Goal: Information Seeking & Learning: Find specific fact

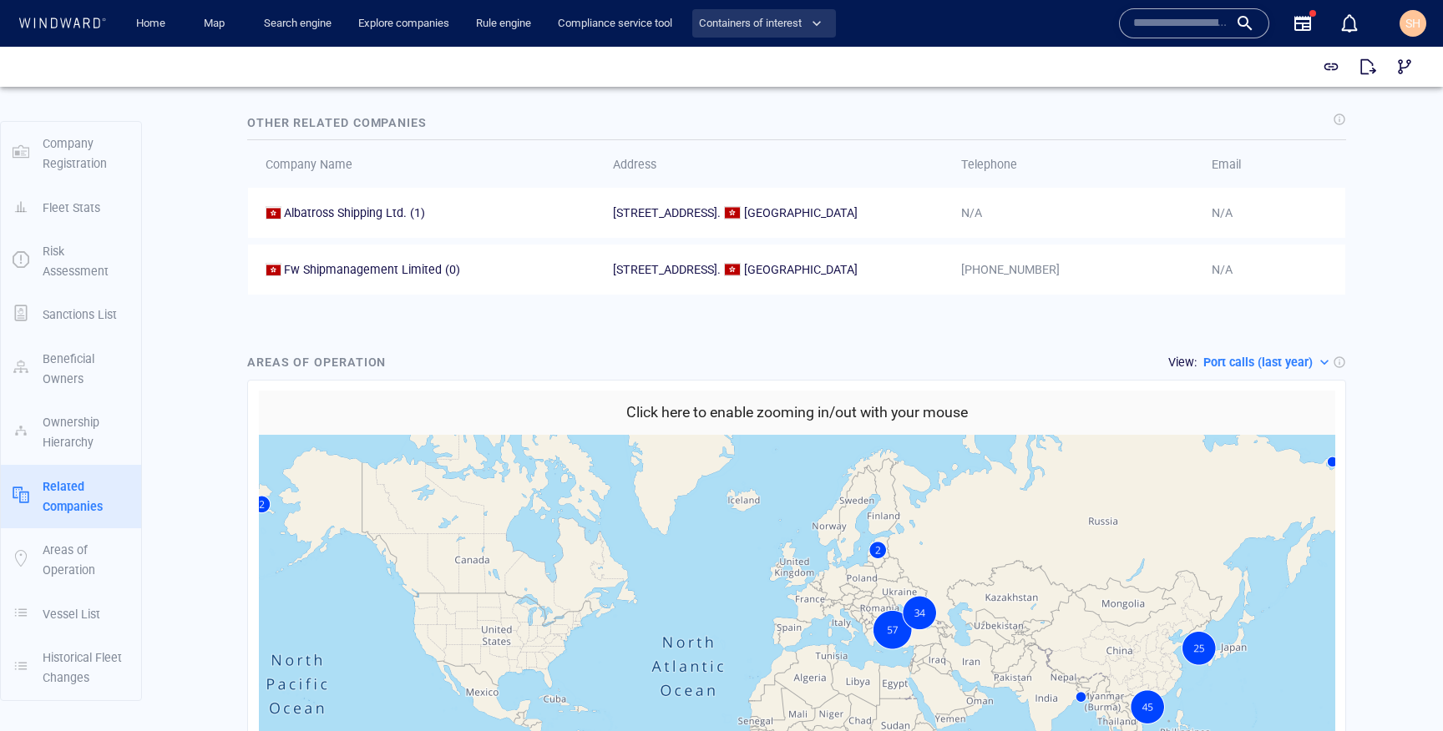
scroll to position [1371, 0]
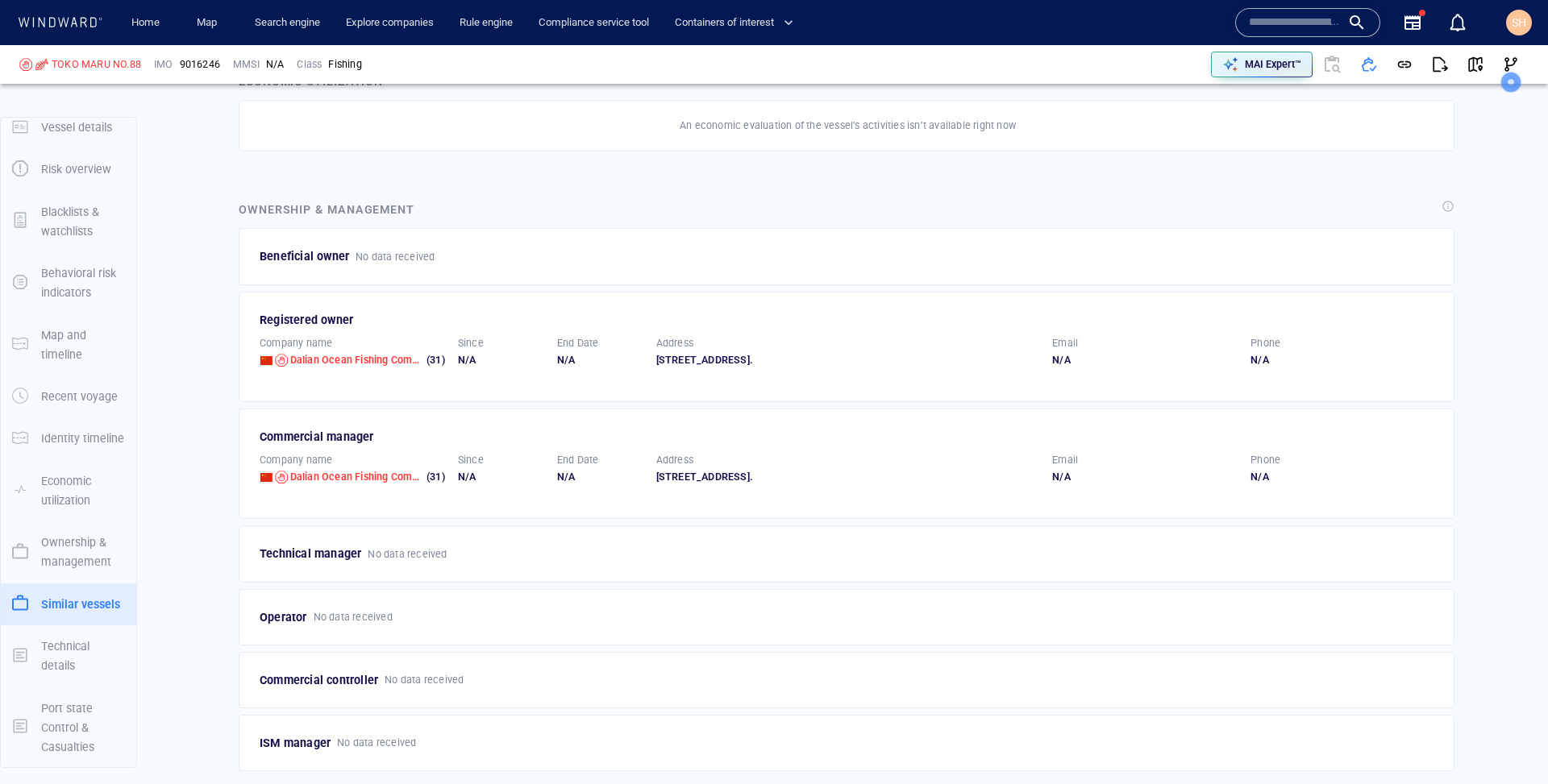
scroll to position [2324, 0]
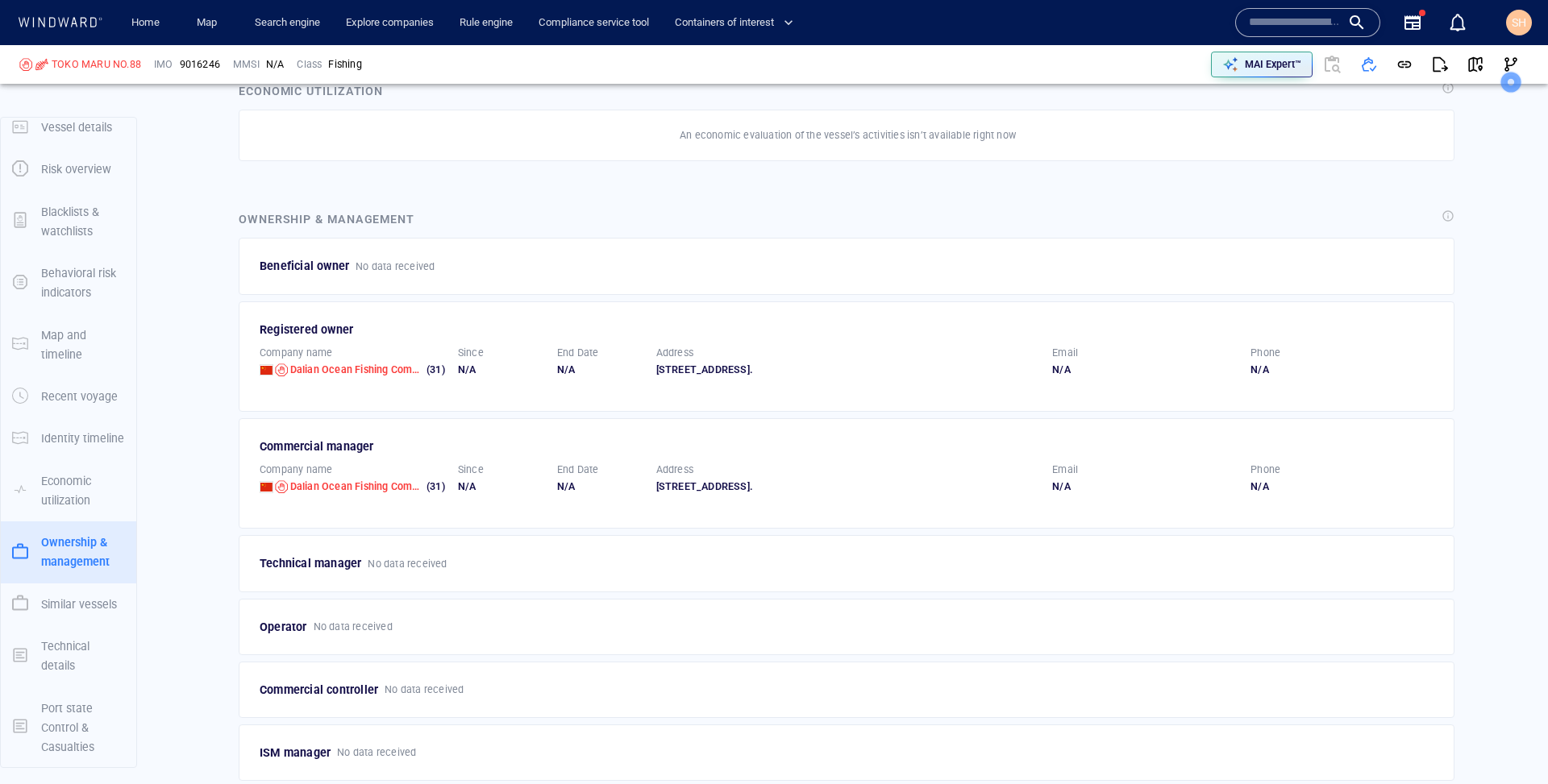
click at [326, 320] on div "Registered owner" at bounding box center [848, 329] width 1176 height 19
click at [363, 691] on div "Commercial controller No data received" at bounding box center [846, 689] width 1216 height 56
click at [339, 681] on p "Commercial controller" at bounding box center [319, 690] width 119 height 19
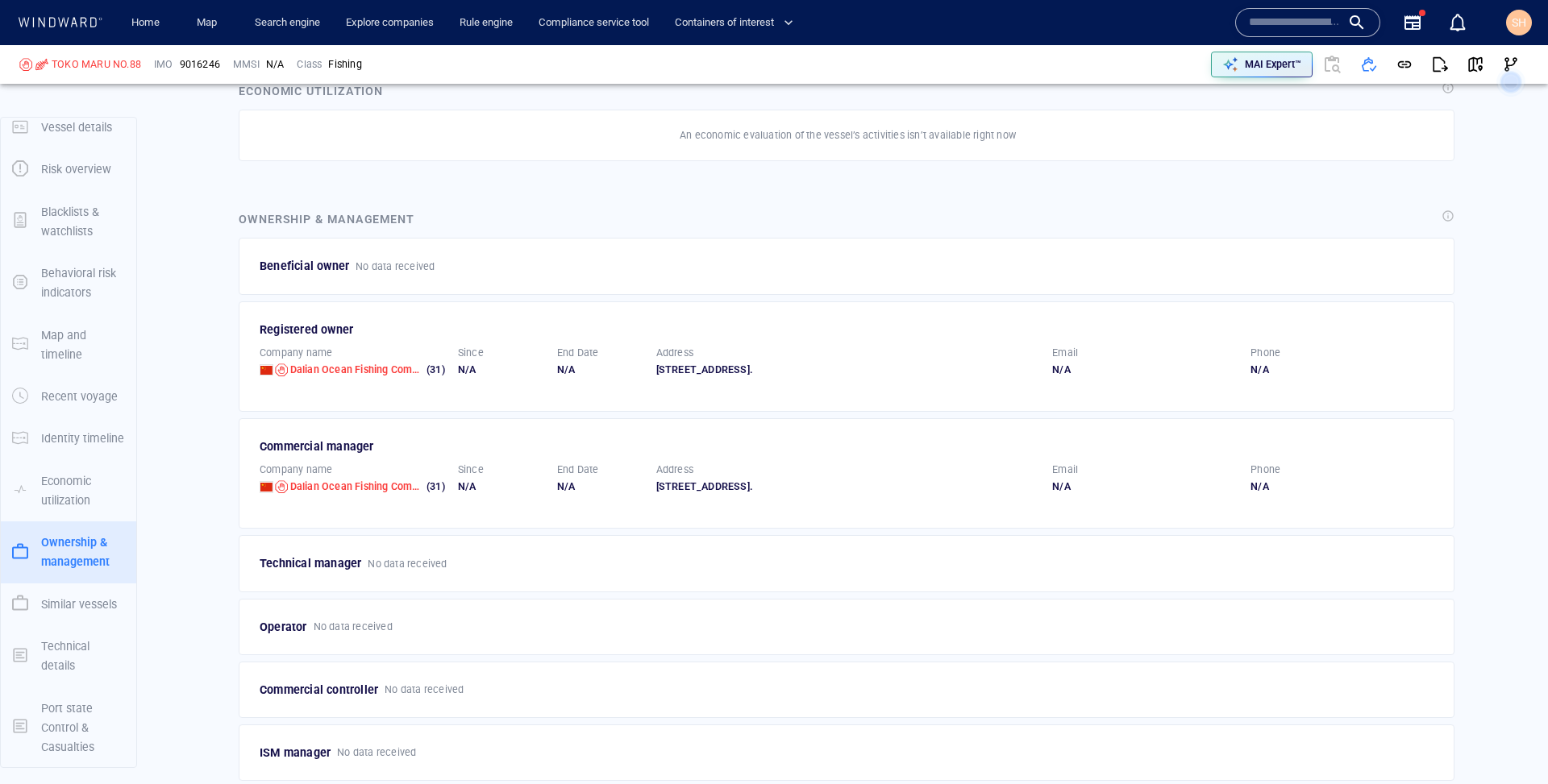
click at [339, 681] on p "Commercial controller" at bounding box center [319, 690] width 119 height 19
copy p "Commercial controller"
click at [417, 687] on div "Commercial controller No data received" at bounding box center [846, 689] width 1216 height 56
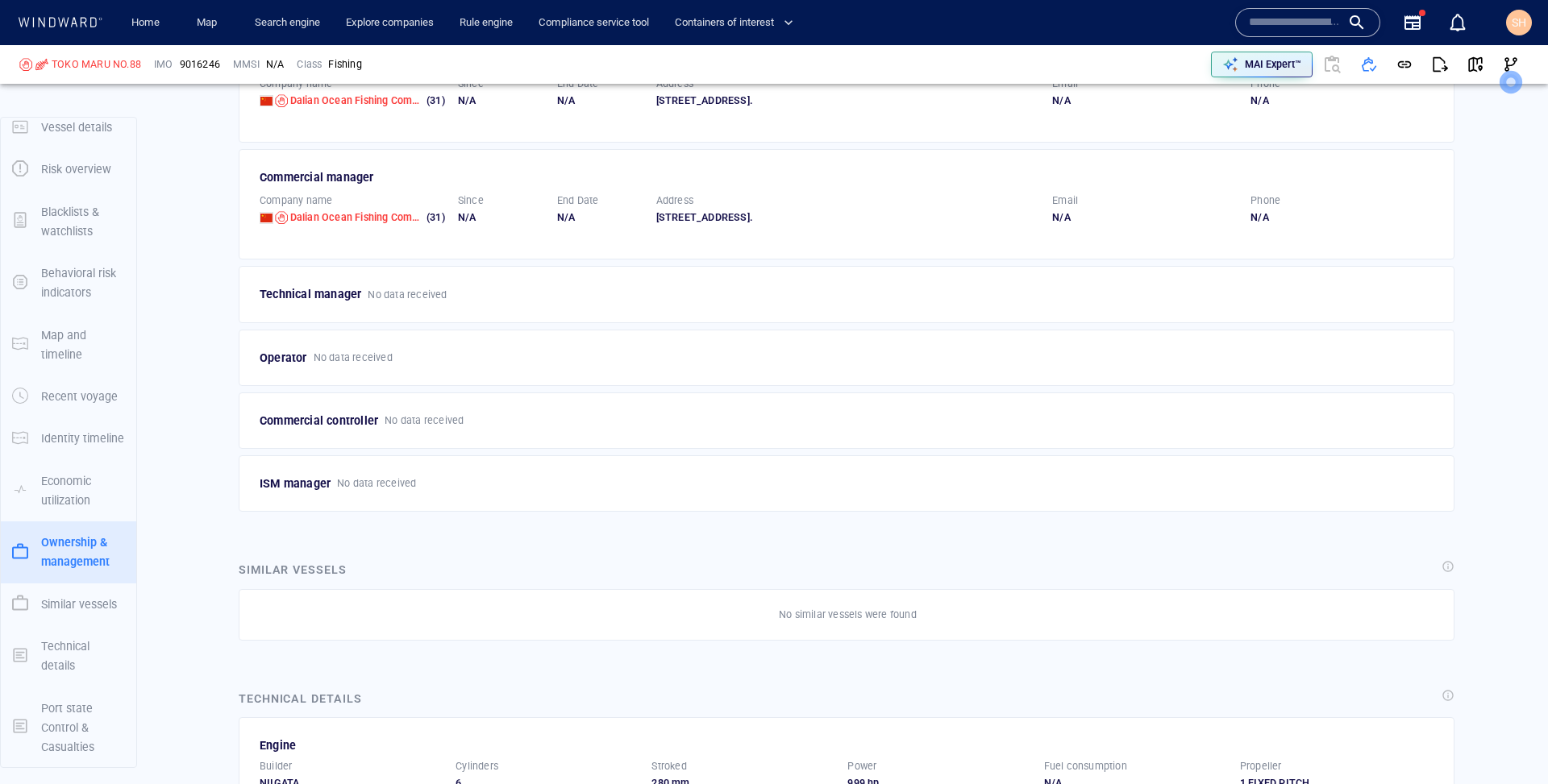
scroll to position [2608, 0]
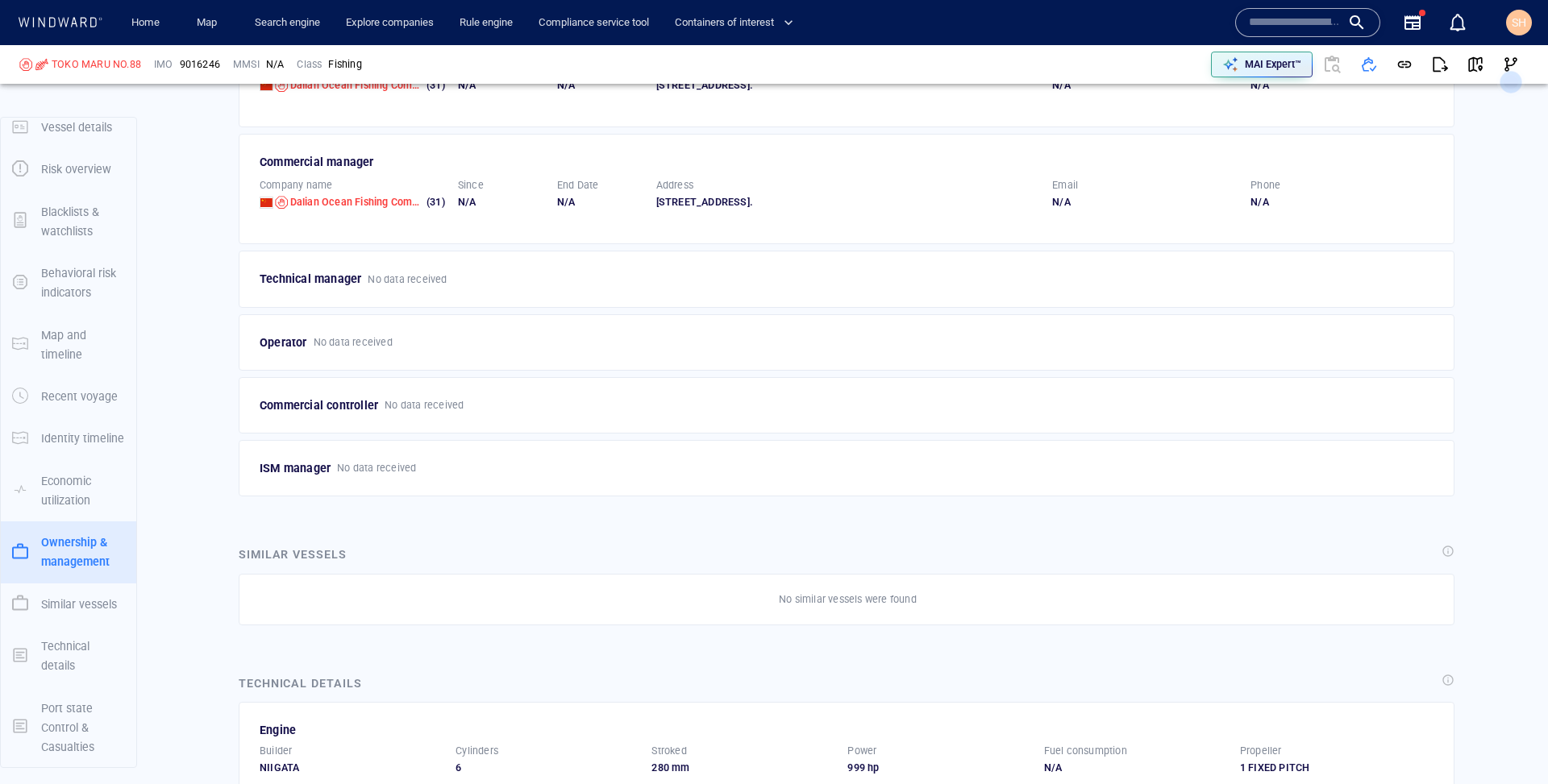
click at [305, 459] on p "ISM manager" at bounding box center [295, 468] width 70 height 19
copy p "ISM manager"
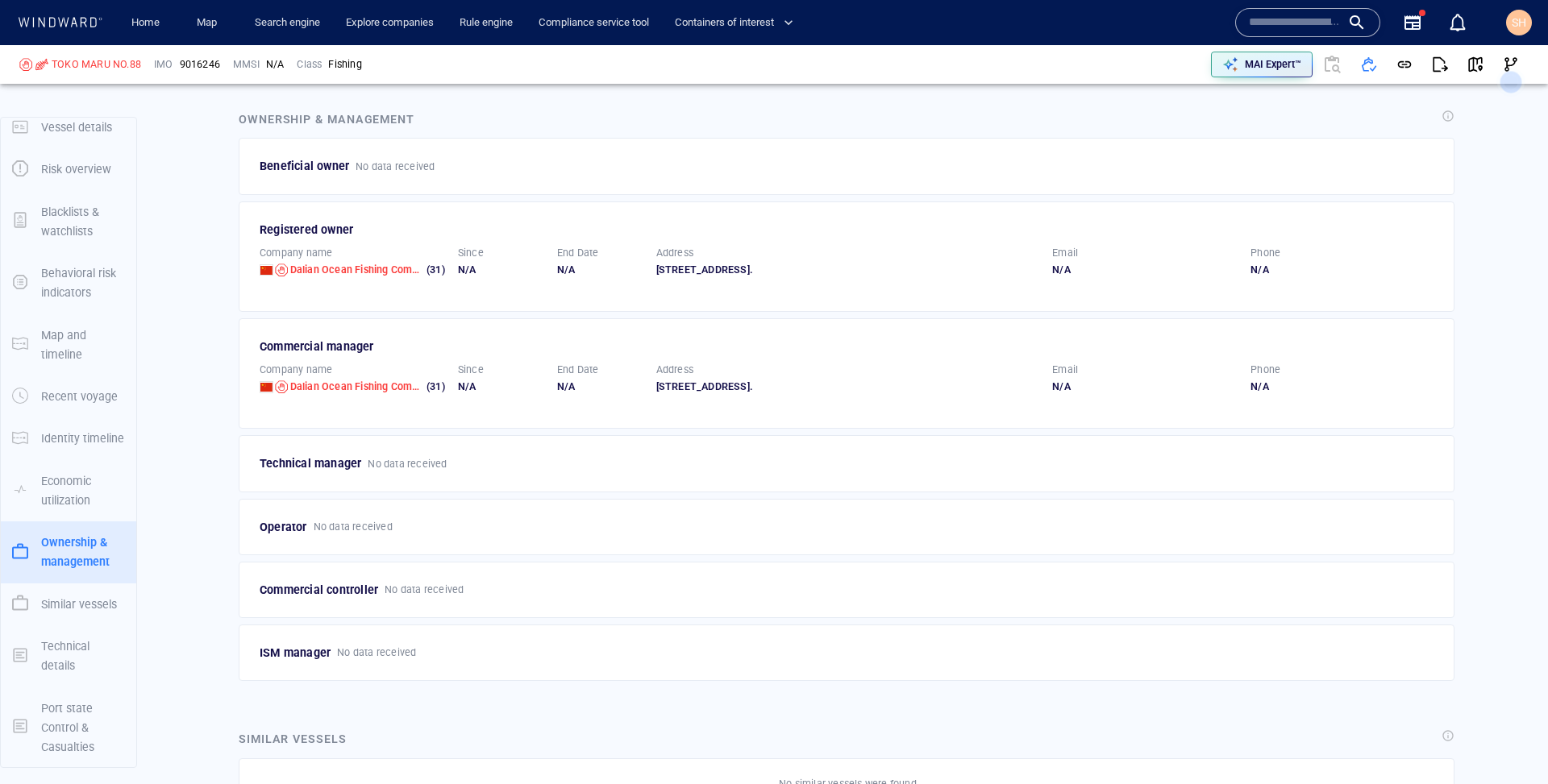
click at [515, 242] on div "Since" at bounding box center [501, 253] width 93 height 21
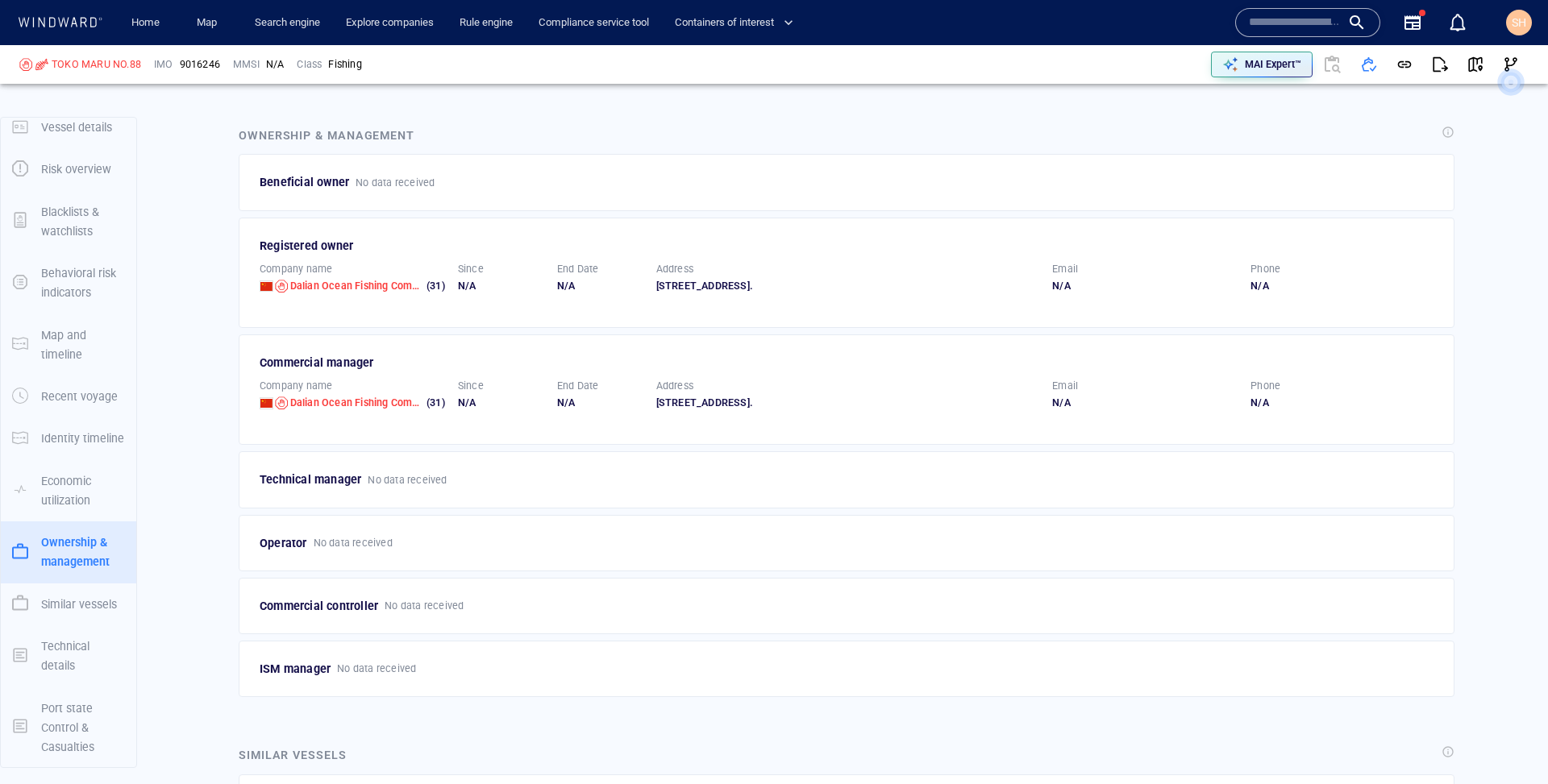
click at [305, 237] on div "Registered owner" at bounding box center [848, 246] width 1176 height 19
copy div "Registered owner"
click at [716, 376] on div "Address" at bounding box center [848, 386] width 390 height 21
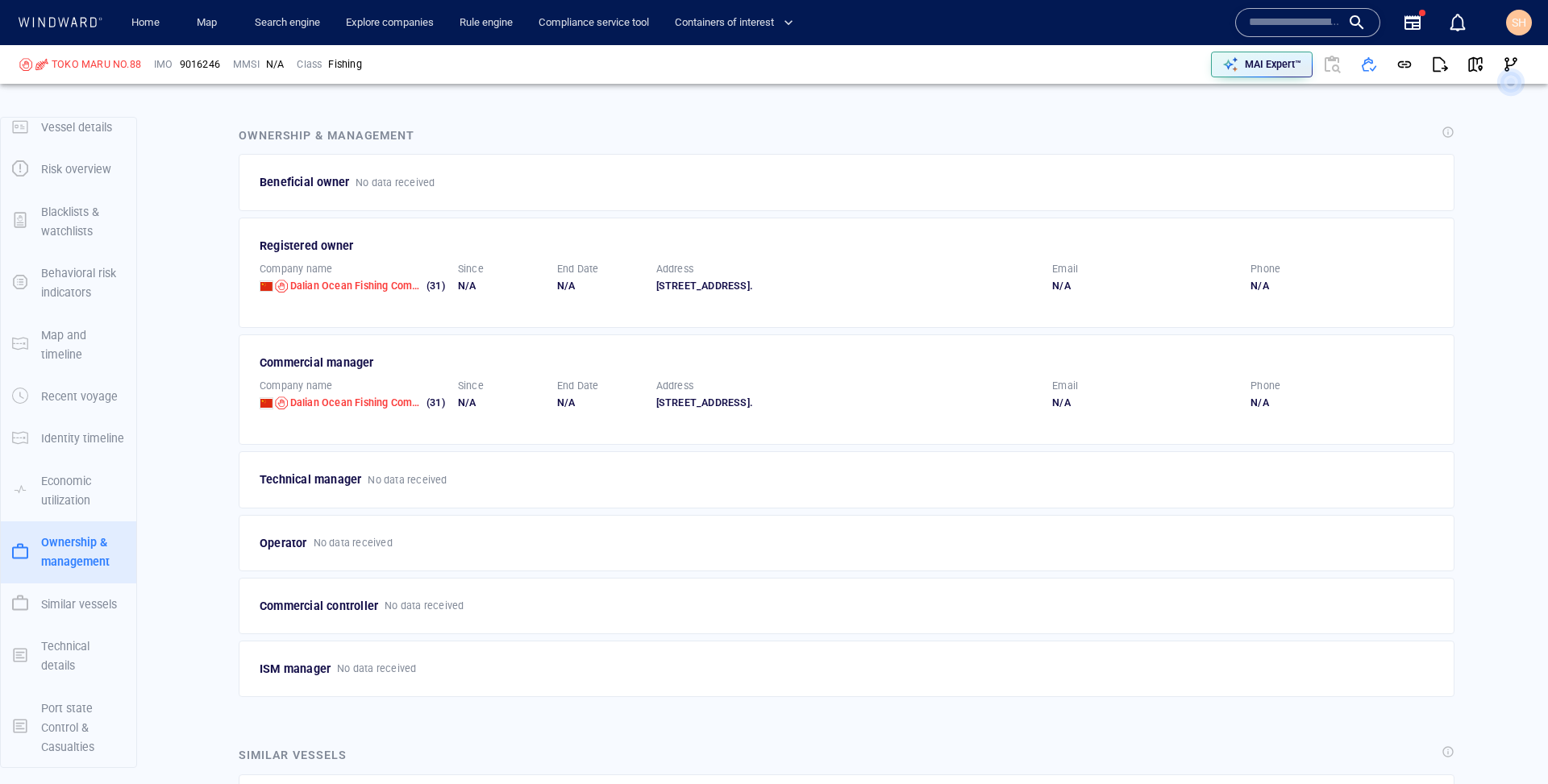
click at [290, 353] on div "Commercial manager" at bounding box center [848, 363] width 1176 height 19
click at [499, 477] on div "Technical manager No data received" at bounding box center [847, 479] width 1183 height 26
click at [334, 471] on p "Technical manager" at bounding box center [310, 480] width 101 height 19
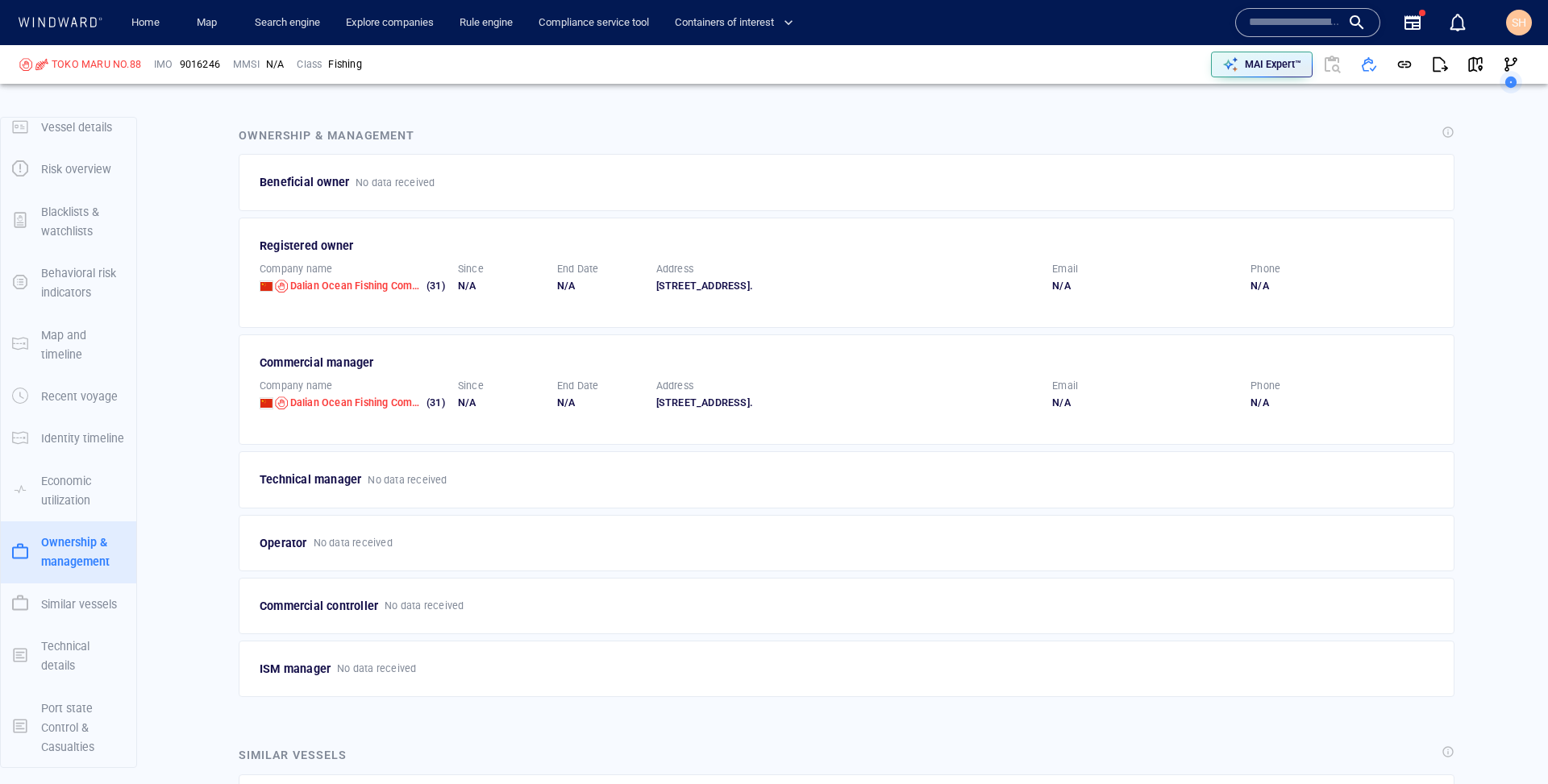
click at [334, 471] on p "Technical manager" at bounding box center [310, 480] width 101 height 19
copy p "Technical manager"
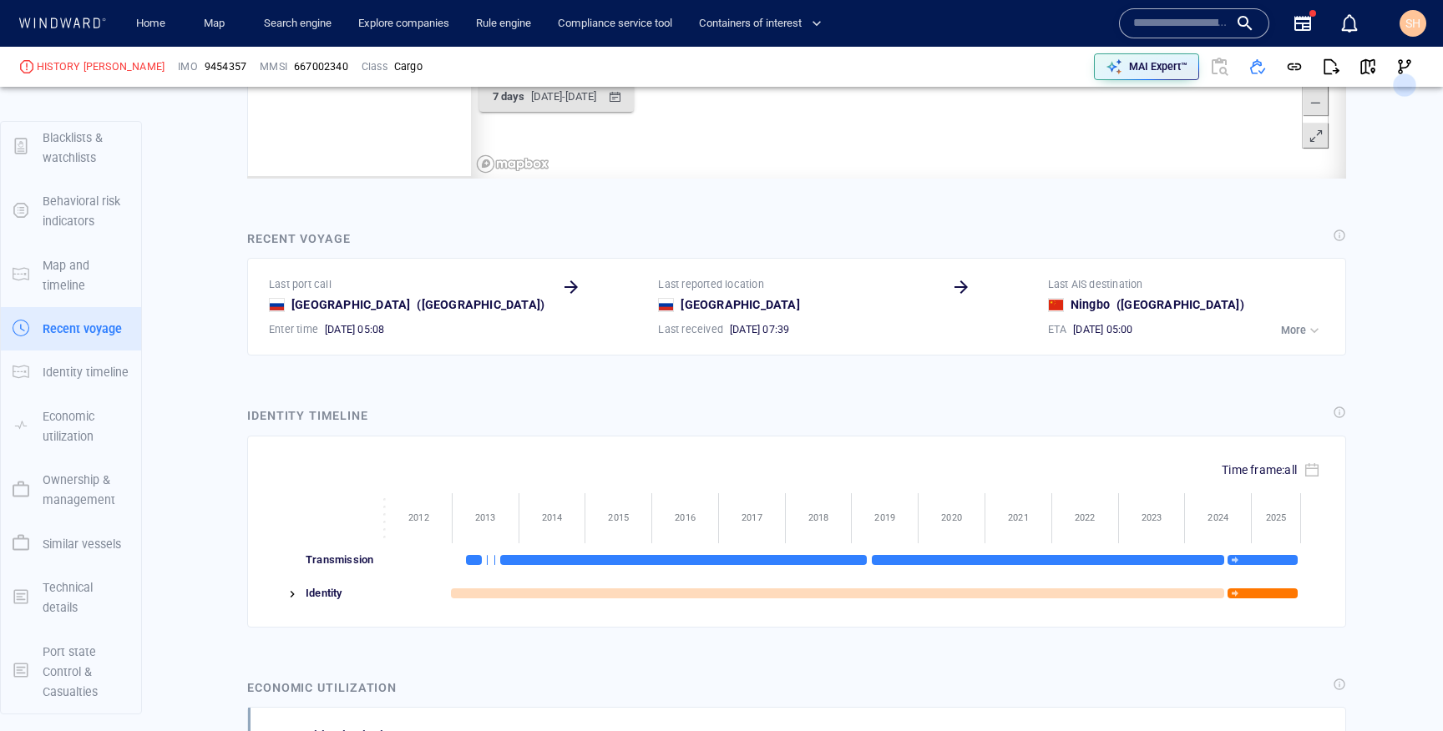
scroll to position [4545, 0]
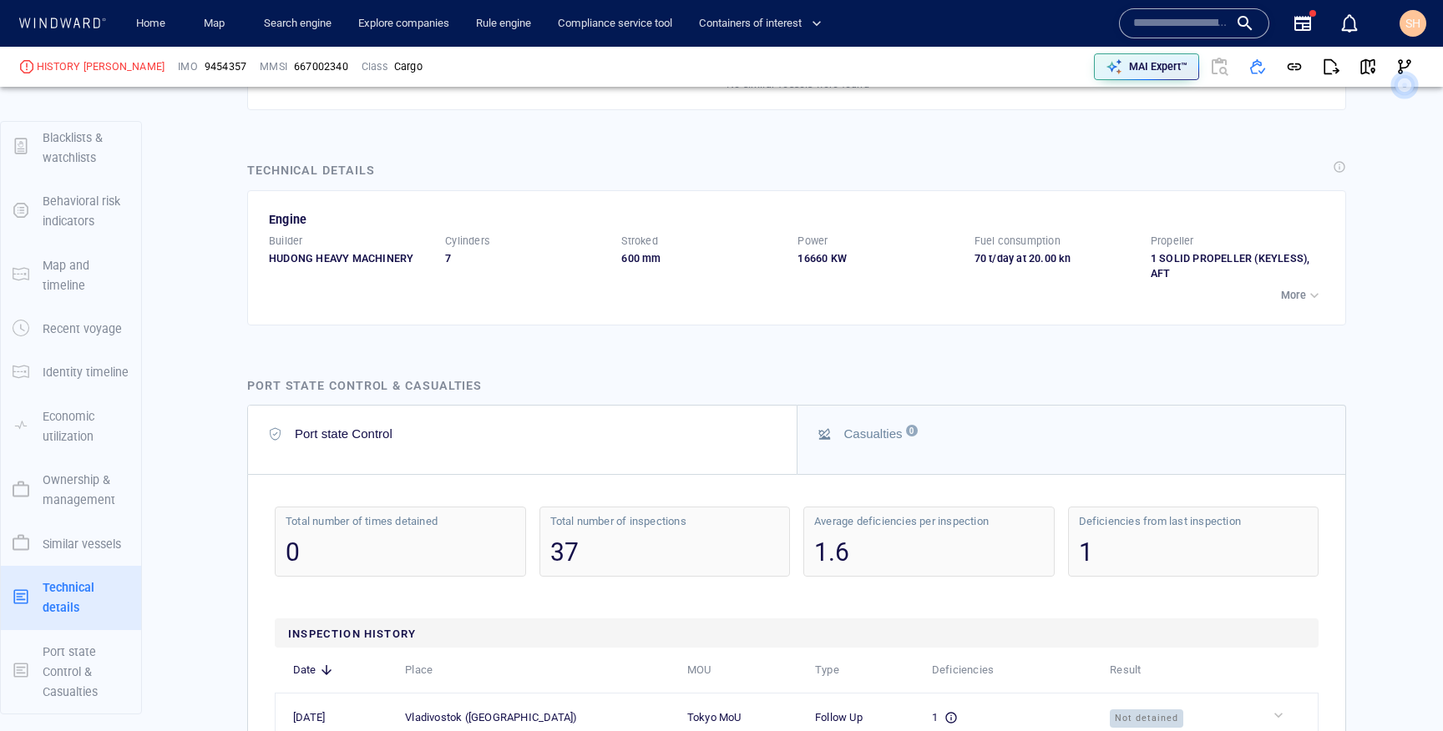
click at [382, 474] on button "Port state Control" at bounding box center [522, 440] width 548 height 68
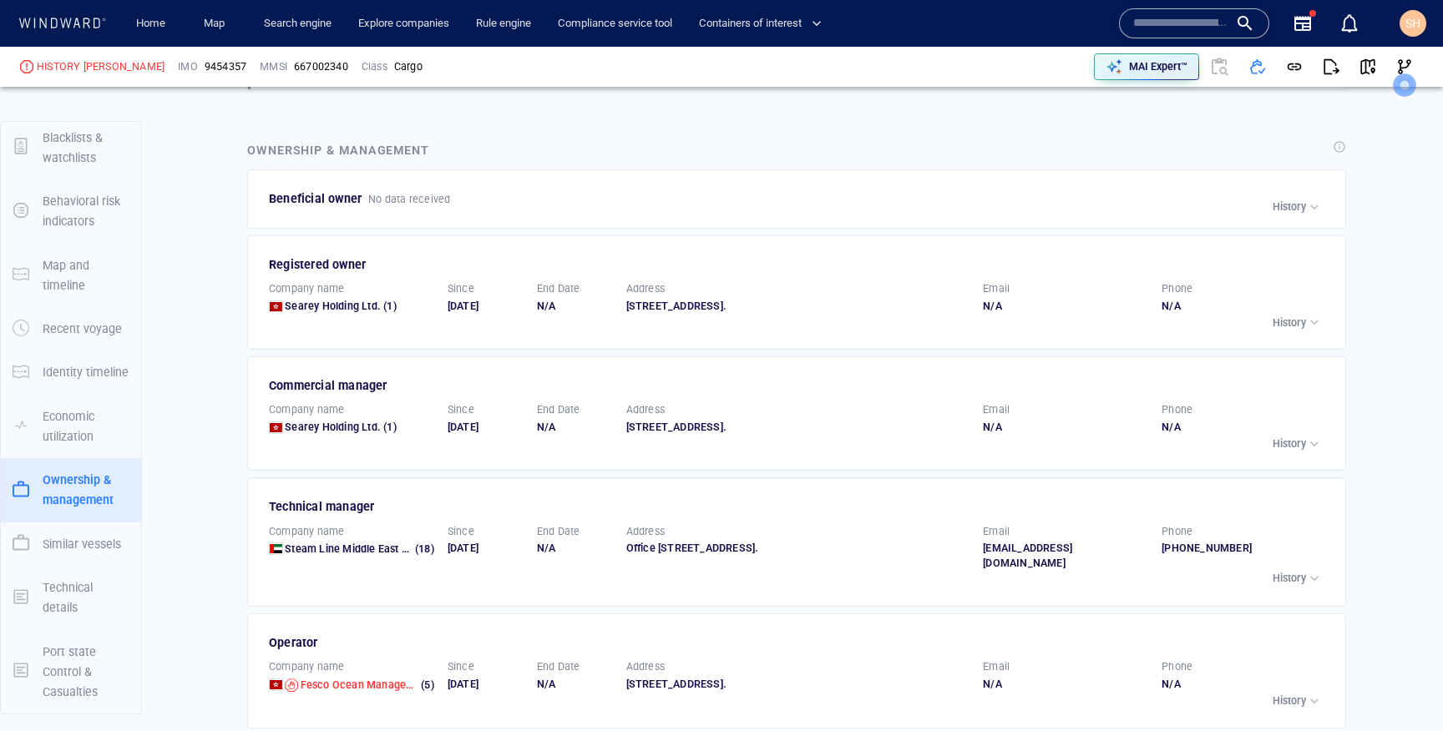
scroll to position [3220, 0]
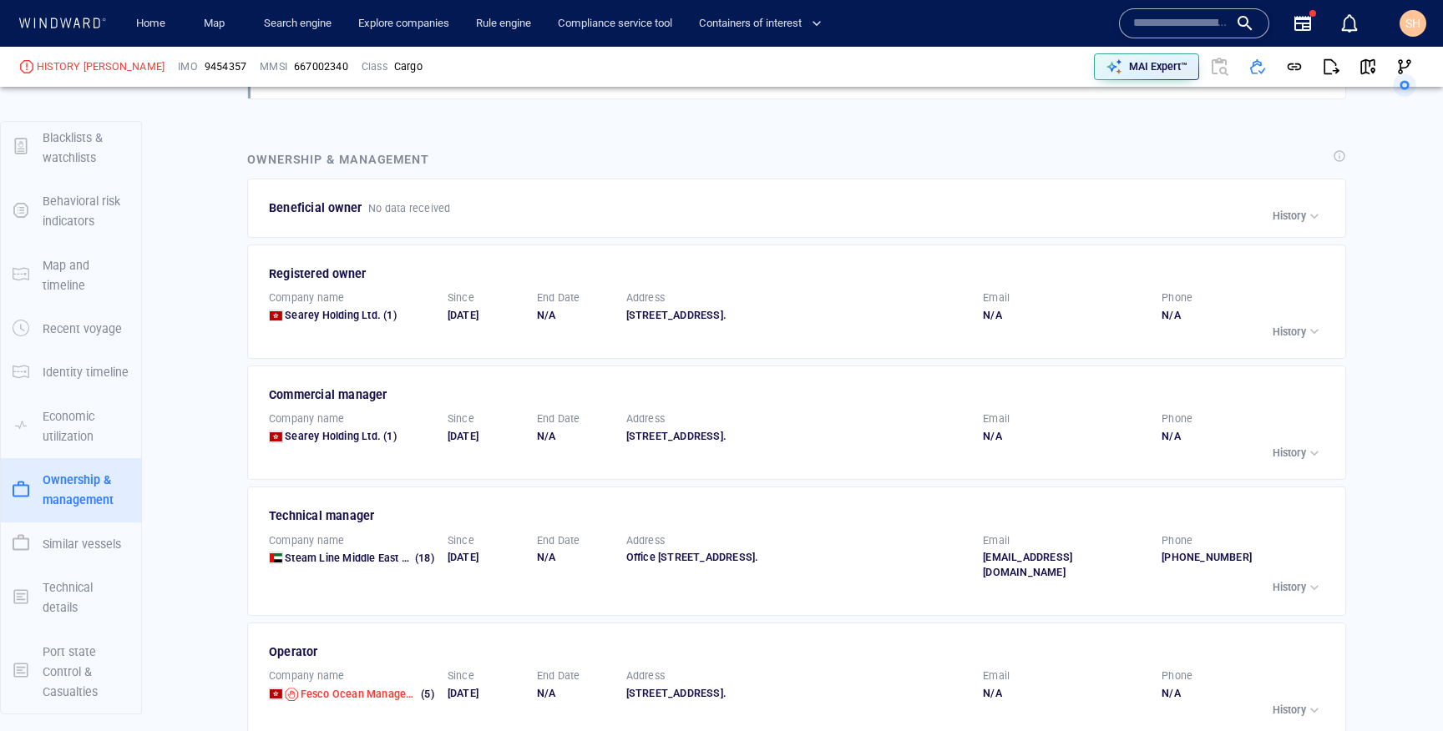
click at [332, 276] on div "Registered owner" at bounding box center [798, 274] width 1058 height 20
click at [316, 199] on p "Beneficial owner" at bounding box center [315, 208] width 93 height 20
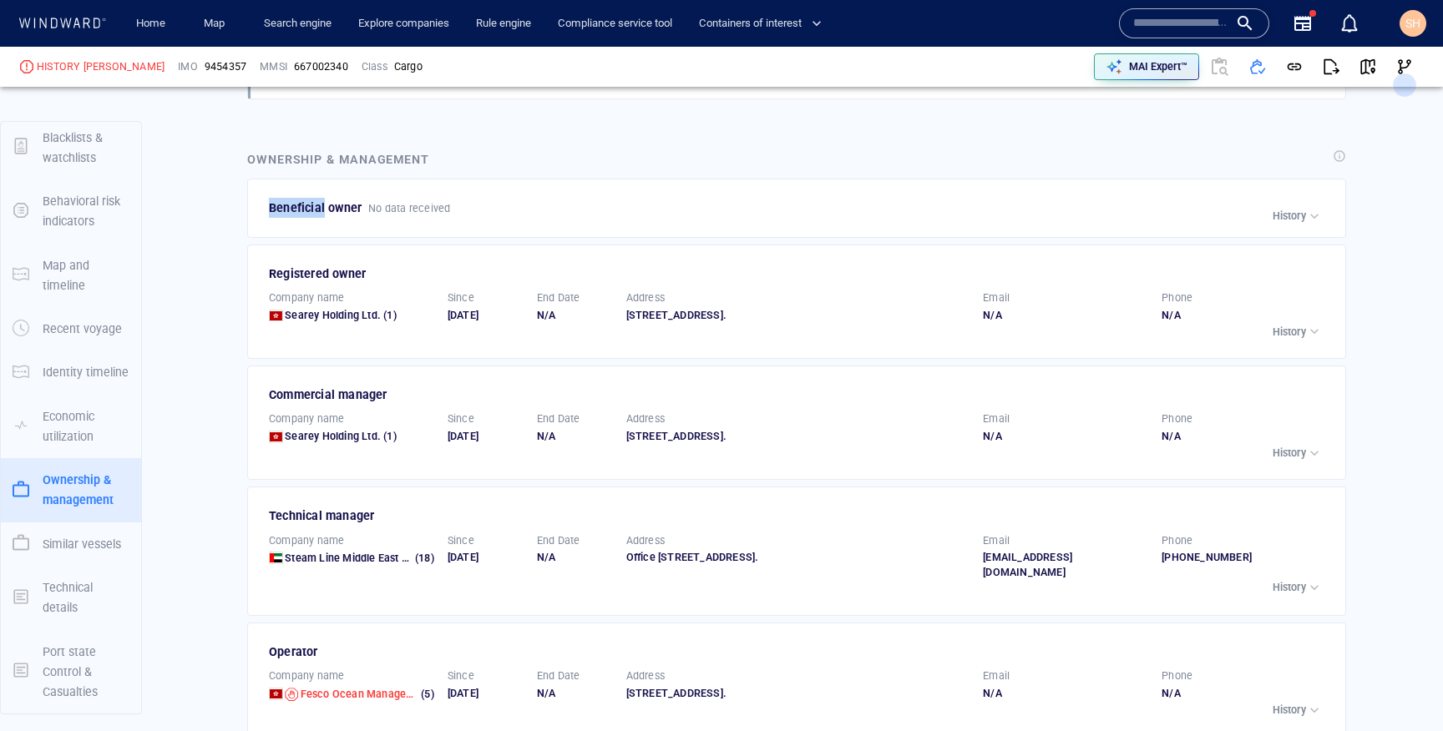
click at [316, 199] on p "Beneficial owner" at bounding box center [315, 208] width 93 height 20
click at [339, 405] on div "Commercial manager" at bounding box center [798, 395] width 1058 height 20
copy div "Commercial manager"
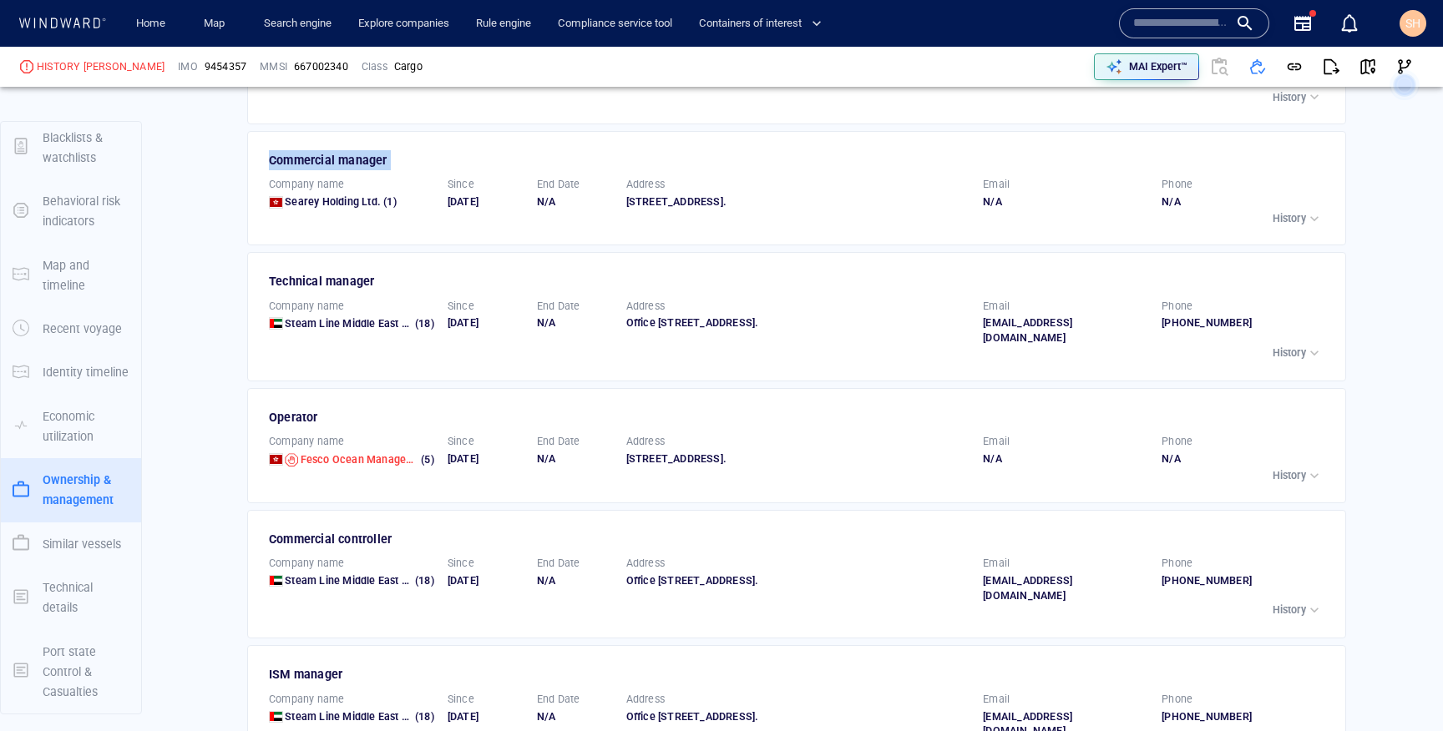
scroll to position [3456, 0]
click at [347, 548] on div "Commercial controller" at bounding box center [798, 538] width 1058 height 20
copy div "Commercial controller"
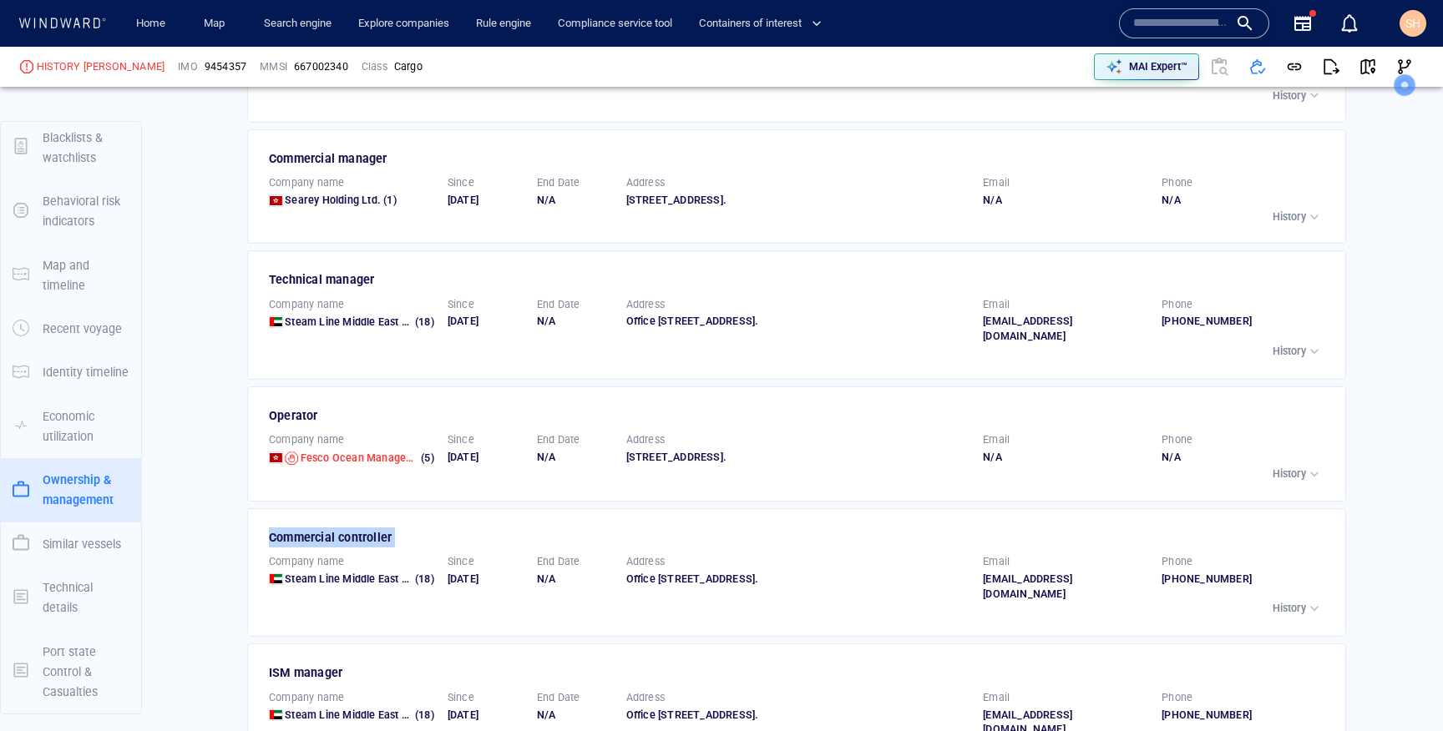
click at [227, 572] on div "Vessel details HISTORY ELIZABETH Formerly: KALLIROE IMO 9454357 MMSI 667002340 …" at bounding box center [796, 151] width 1292 height 7019
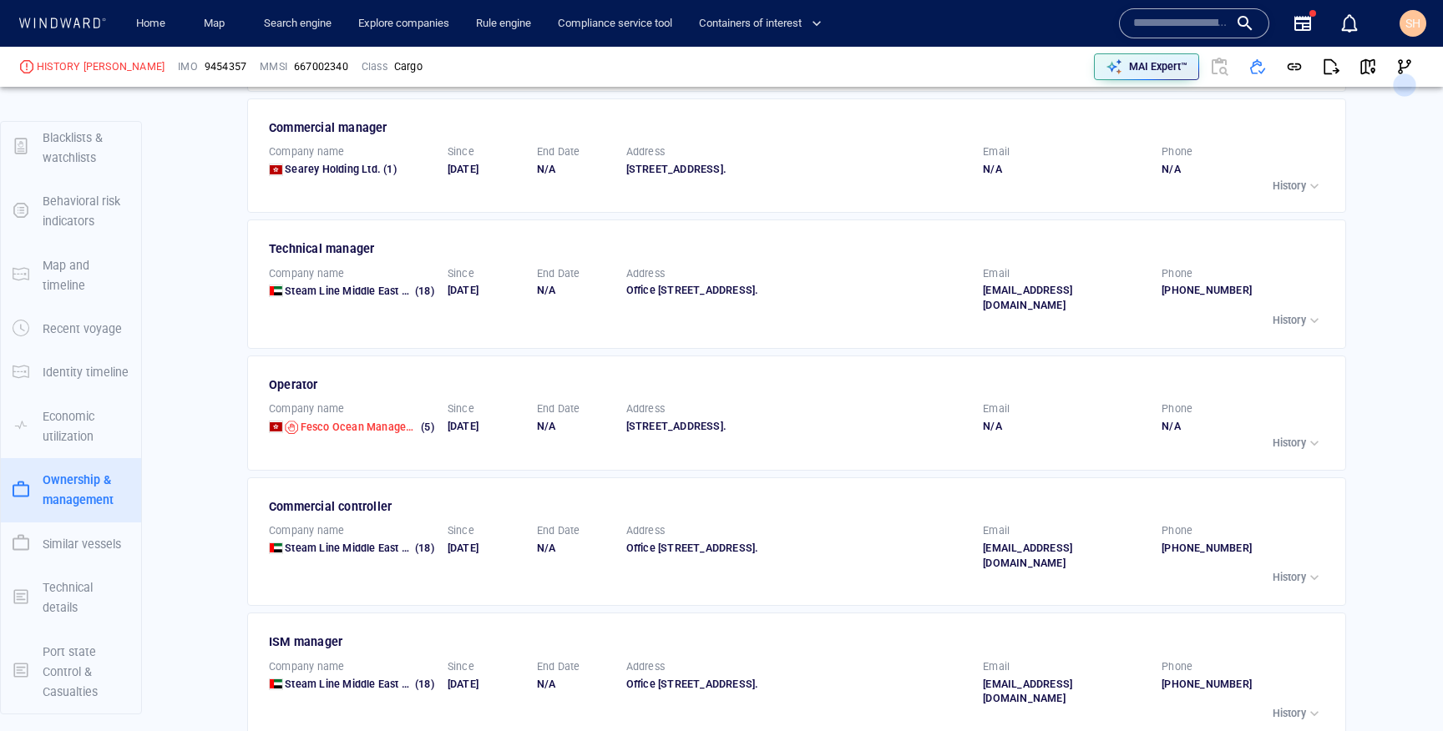
scroll to position [3447, 0]
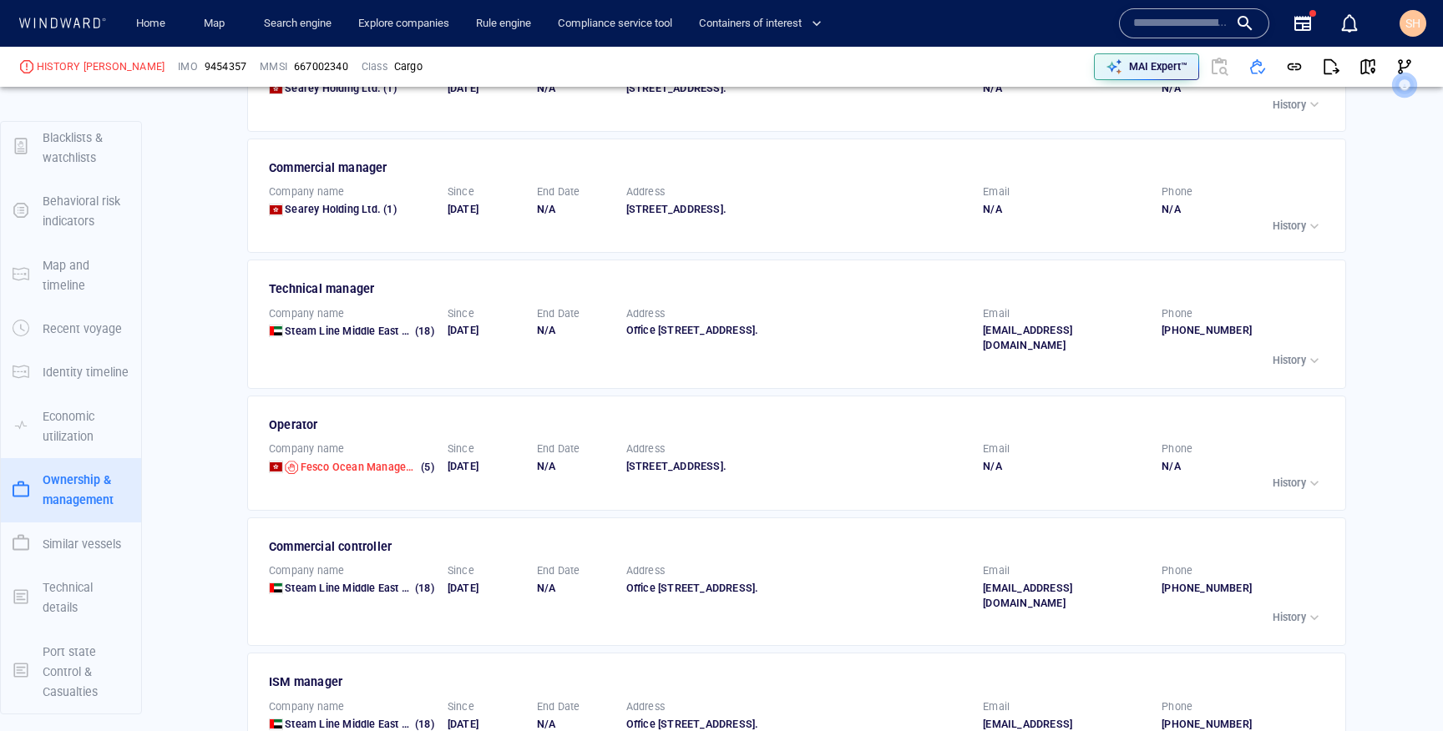
click at [296, 435] on div "Operator" at bounding box center [798, 425] width 1058 height 20
copy div "Operator"
click at [184, 513] on div "Vessel details HISTORY ELIZABETH Formerly: KALLIROE IMO 9454357 MMSI 667002340 …" at bounding box center [796, 161] width 1292 height 7019
click at [329, 299] on div "Technical manager" at bounding box center [798, 289] width 1058 height 20
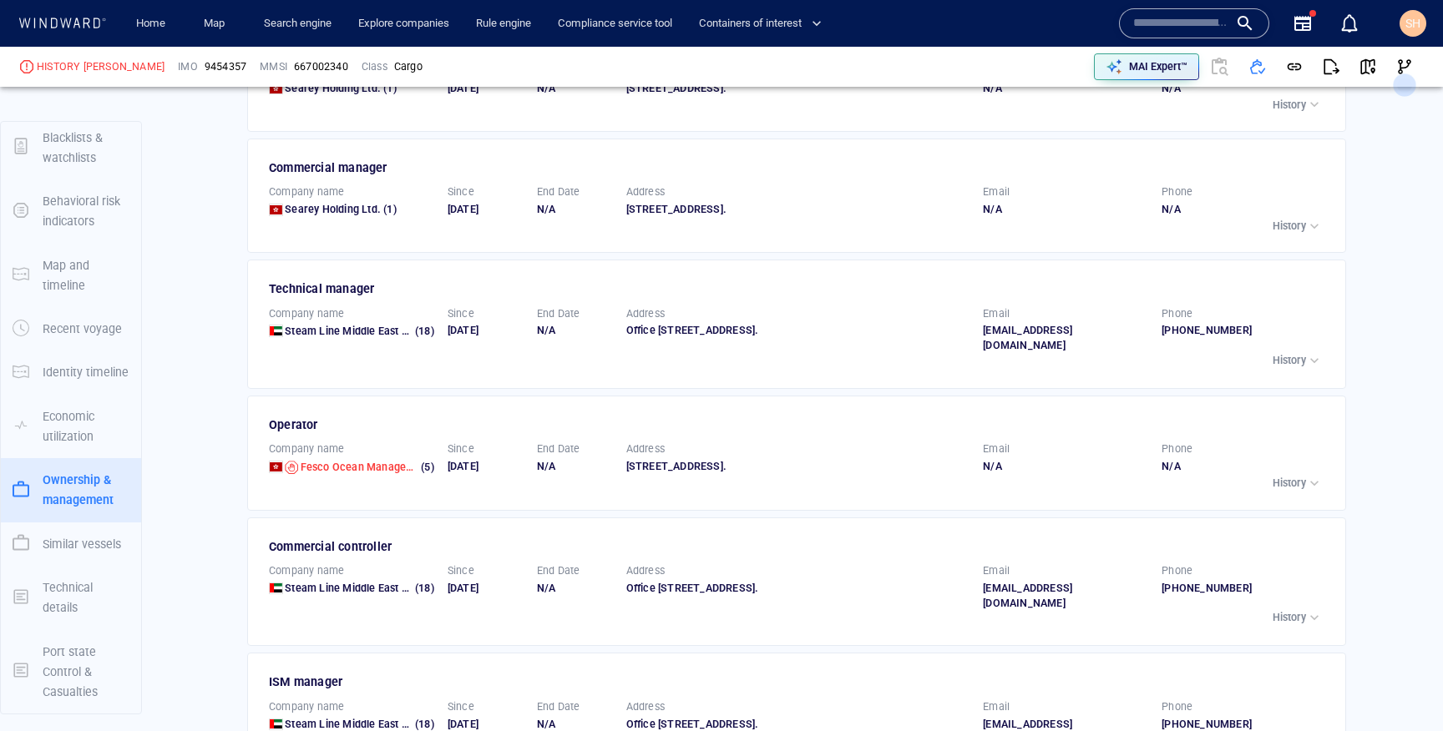
click at [358, 299] on div "Technical manager" at bounding box center [798, 289] width 1058 height 20
copy div "Technical manager"
click at [230, 518] on div "Vessel details HISTORY ELIZABETH Formerly: KALLIROE IMO 9454357 MMSI 667002340 …" at bounding box center [796, 161] width 1292 height 7019
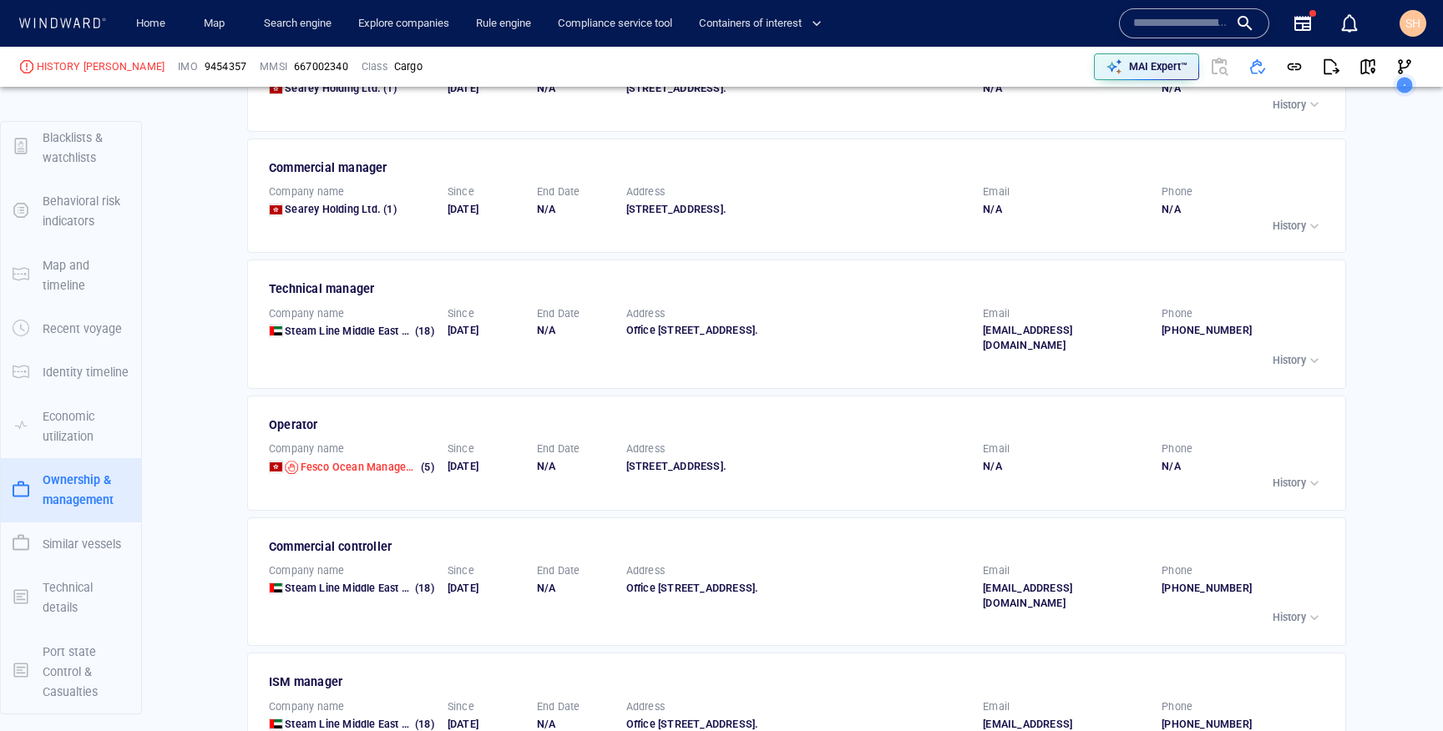
click at [350, 299] on div "Technical manager" at bounding box center [798, 289] width 1058 height 20
copy div "Technical manager"
click at [205, 468] on div "Vessel details HISTORY ELIZABETH Formerly: KALLIROE IMO 9454357 MMSI 667002340 …" at bounding box center [796, 161] width 1292 height 7019
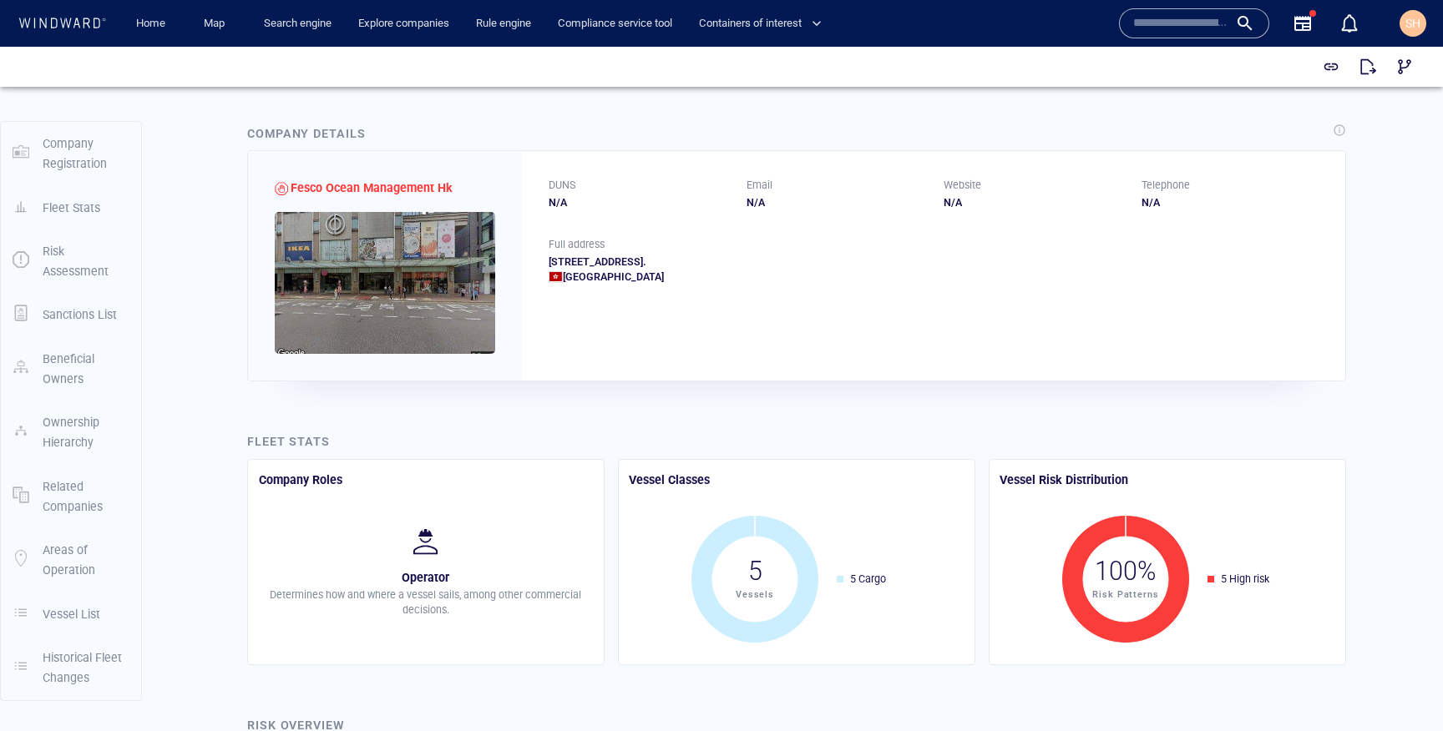
scroll to position [1371, 0]
